Goal: Navigation & Orientation: Find specific page/section

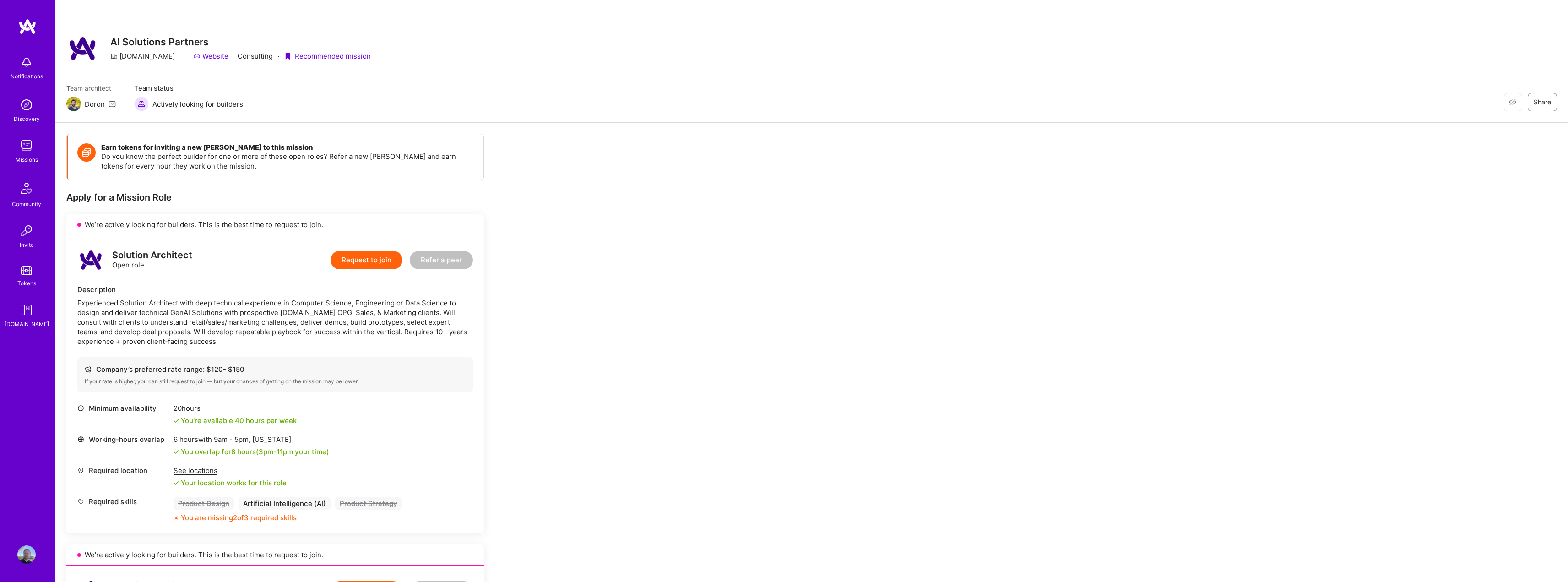
scroll to position [779, 0]
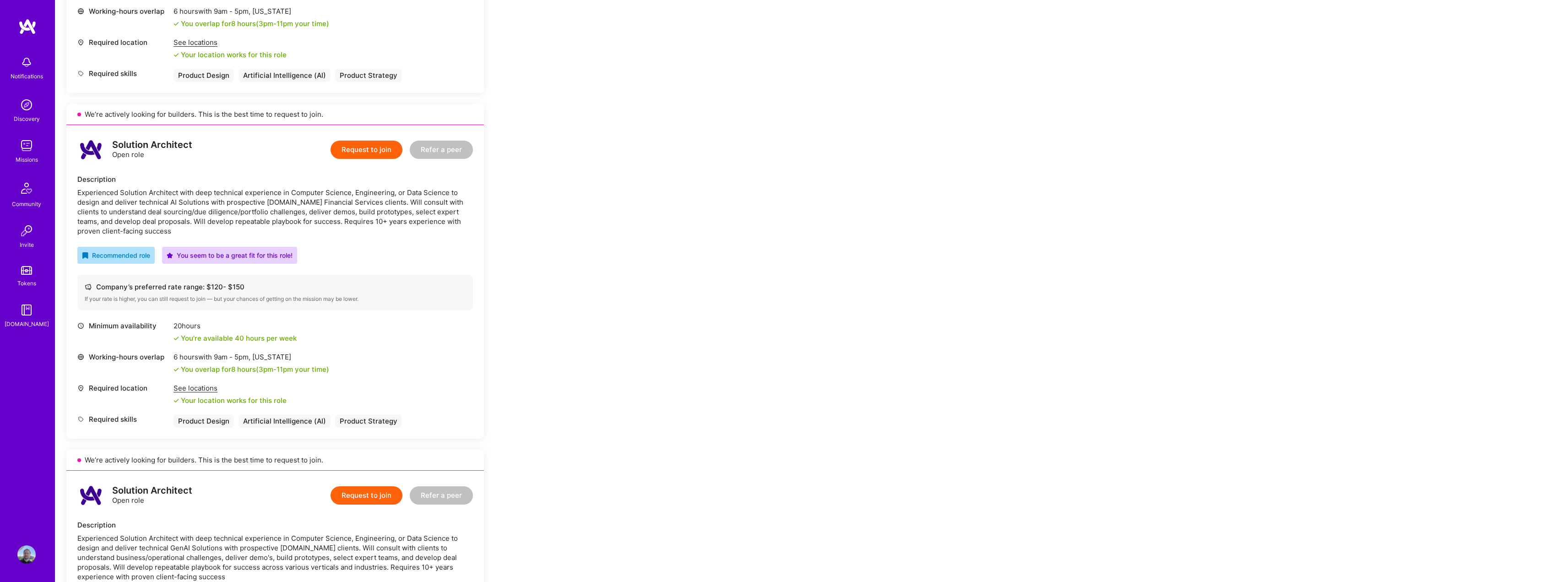
scroll to position [824, 0]
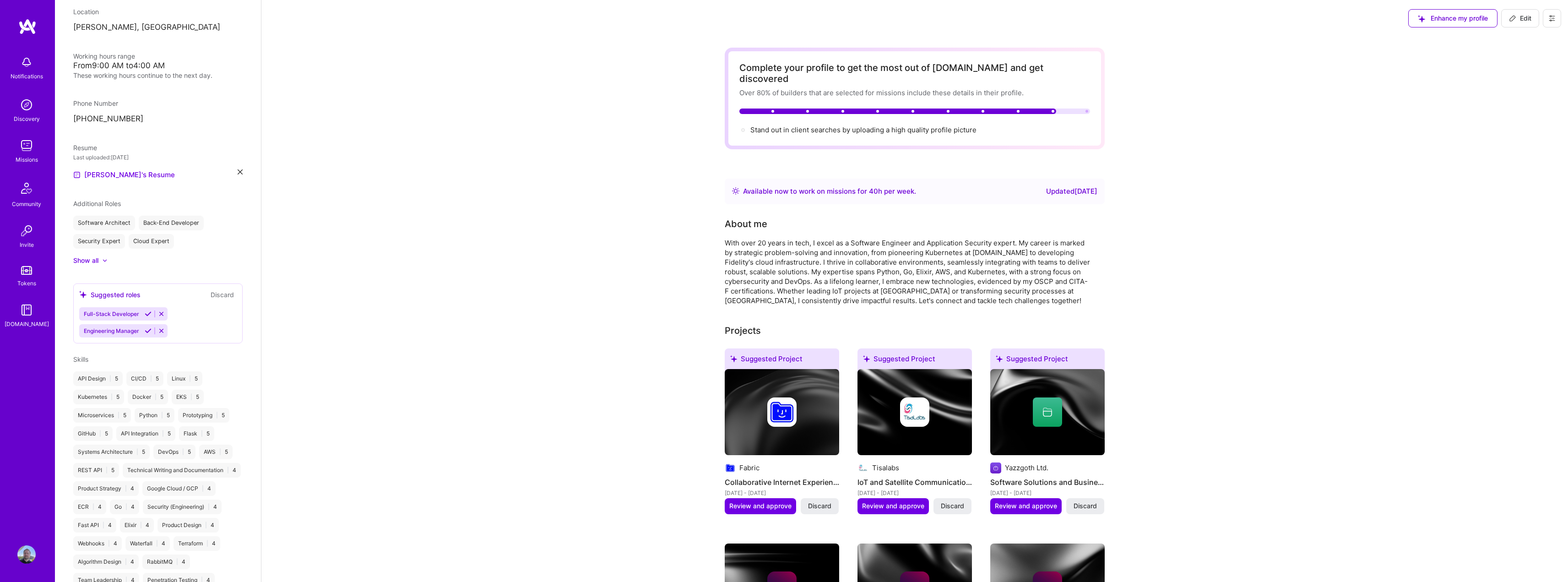
scroll to position [133, 0]
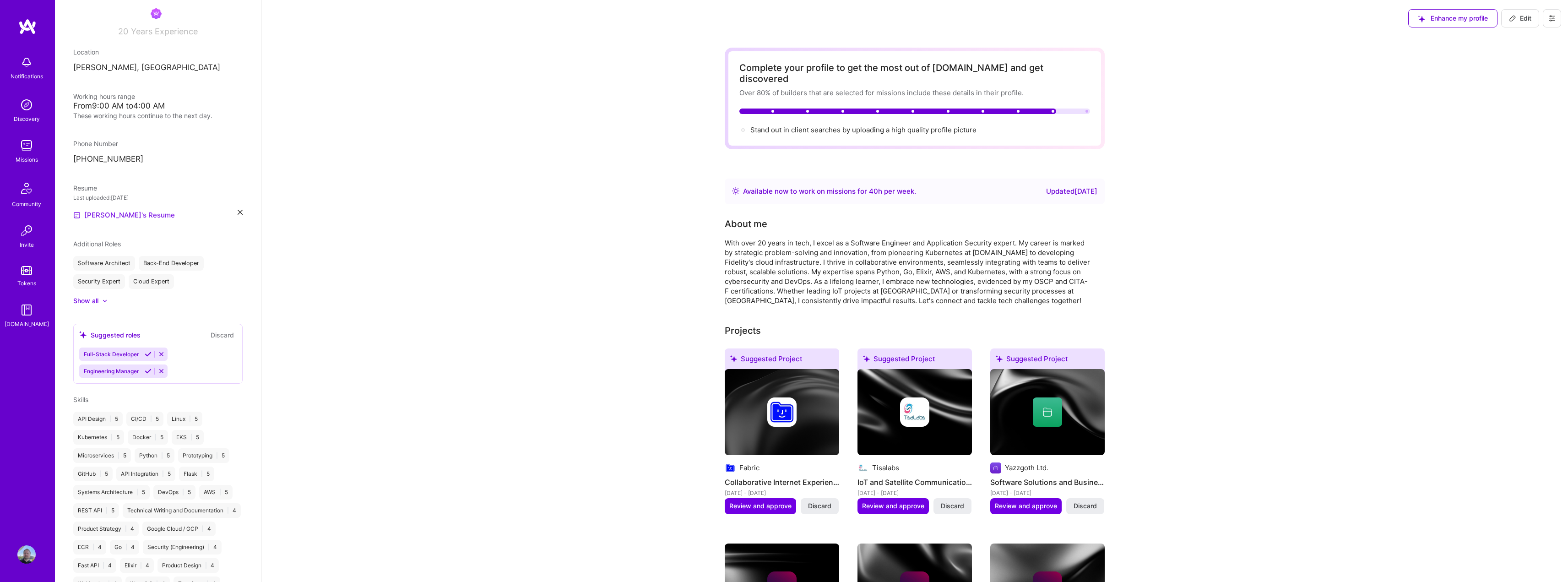
click at [117, 216] on link "Bart's Resume" at bounding box center [124, 215] width 102 height 11
